Goal: Transaction & Acquisition: Purchase product/service

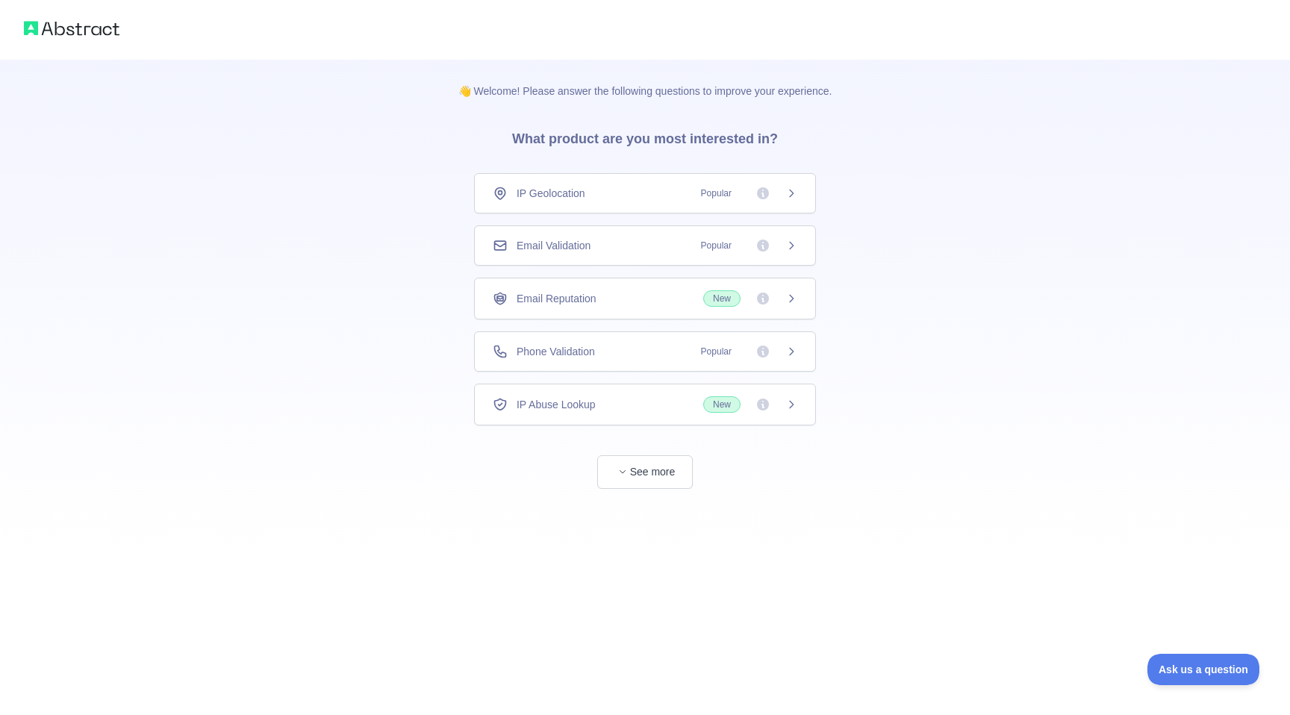
click at [682, 249] on div "Email Validation Popular" at bounding box center [645, 245] width 305 height 15
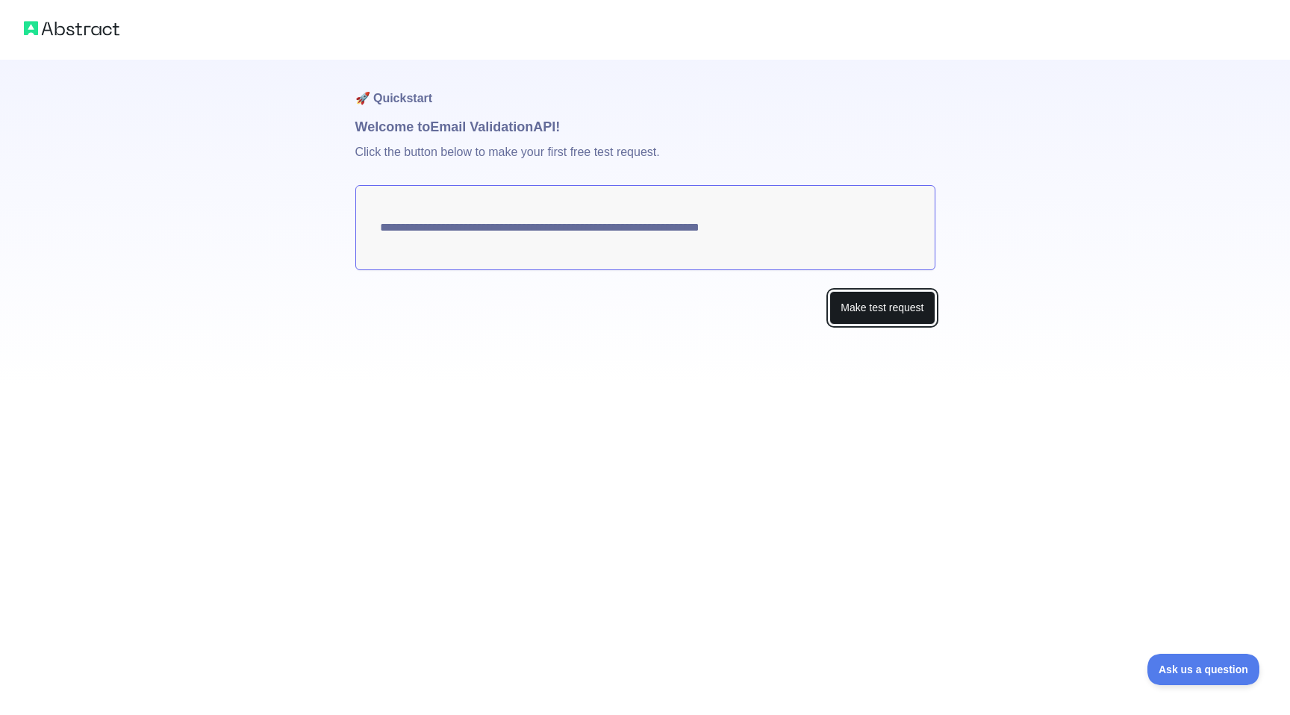
click at [844, 302] on button "Make test request" at bounding box center [881, 308] width 105 height 34
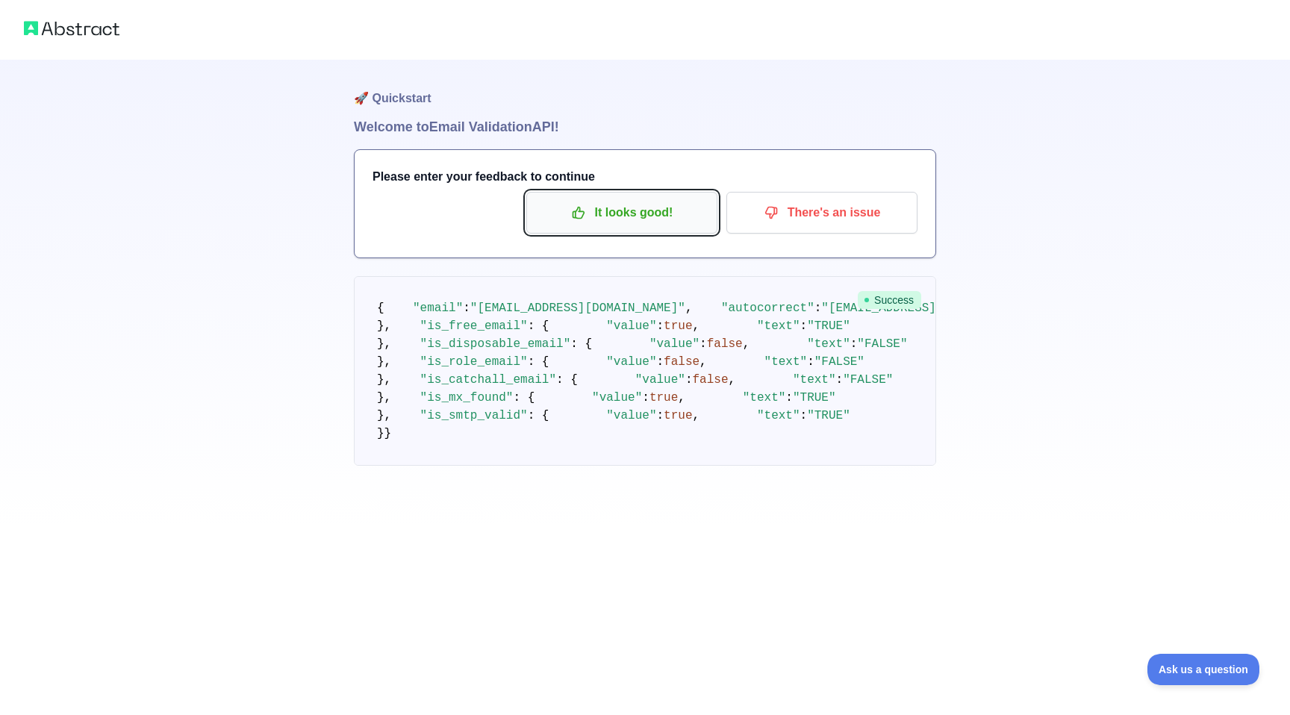
click at [683, 222] on p "It looks good!" at bounding box center [622, 212] width 169 height 25
